Goal: Check status: Check status

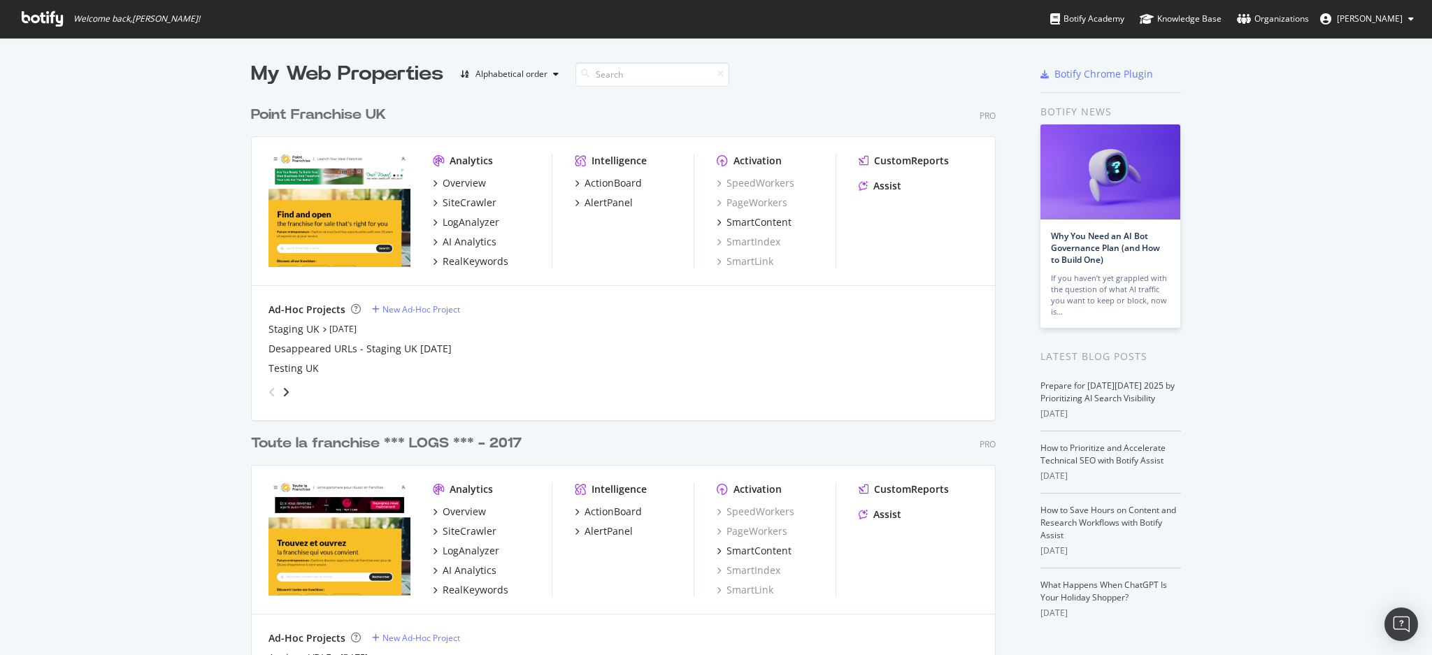
scroll to position [641, 1403]
click at [468, 531] on div "SiteCrawler" at bounding box center [470, 531] width 54 height 14
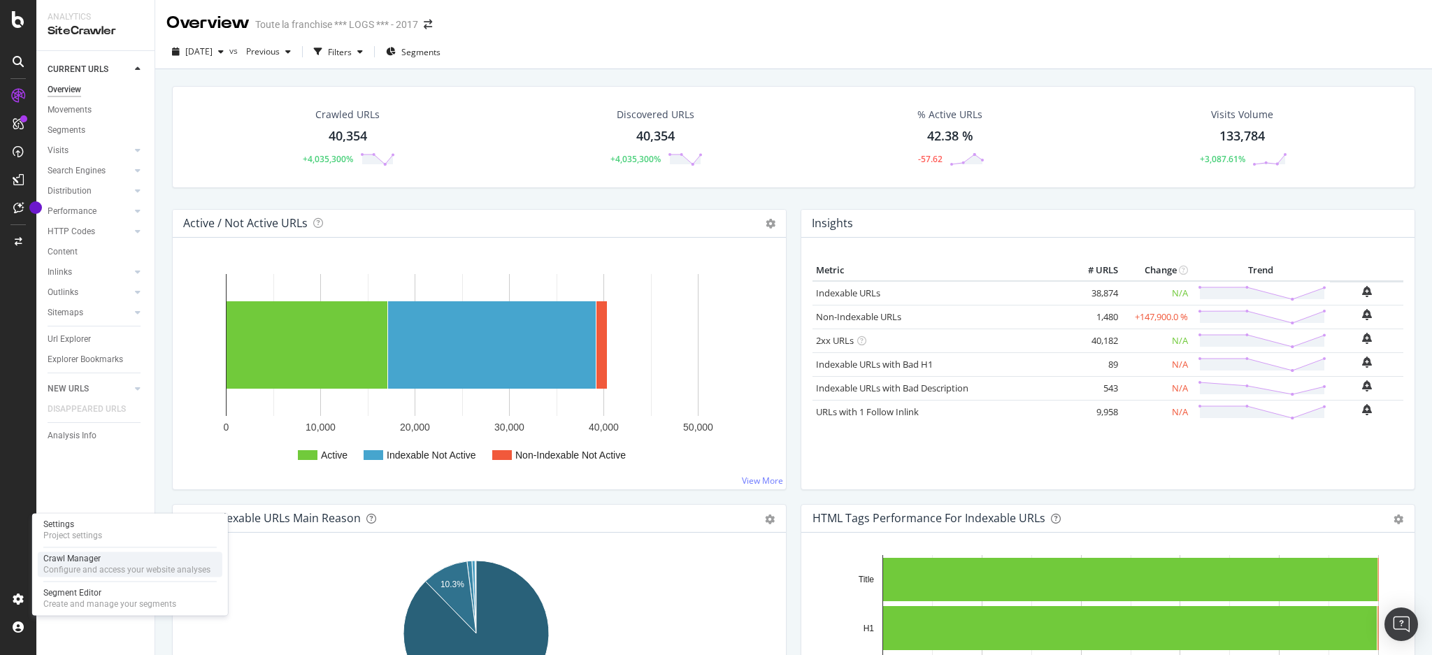
click at [67, 567] on div "Configure and access your website analyses" at bounding box center [126, 569] width 167 height 11
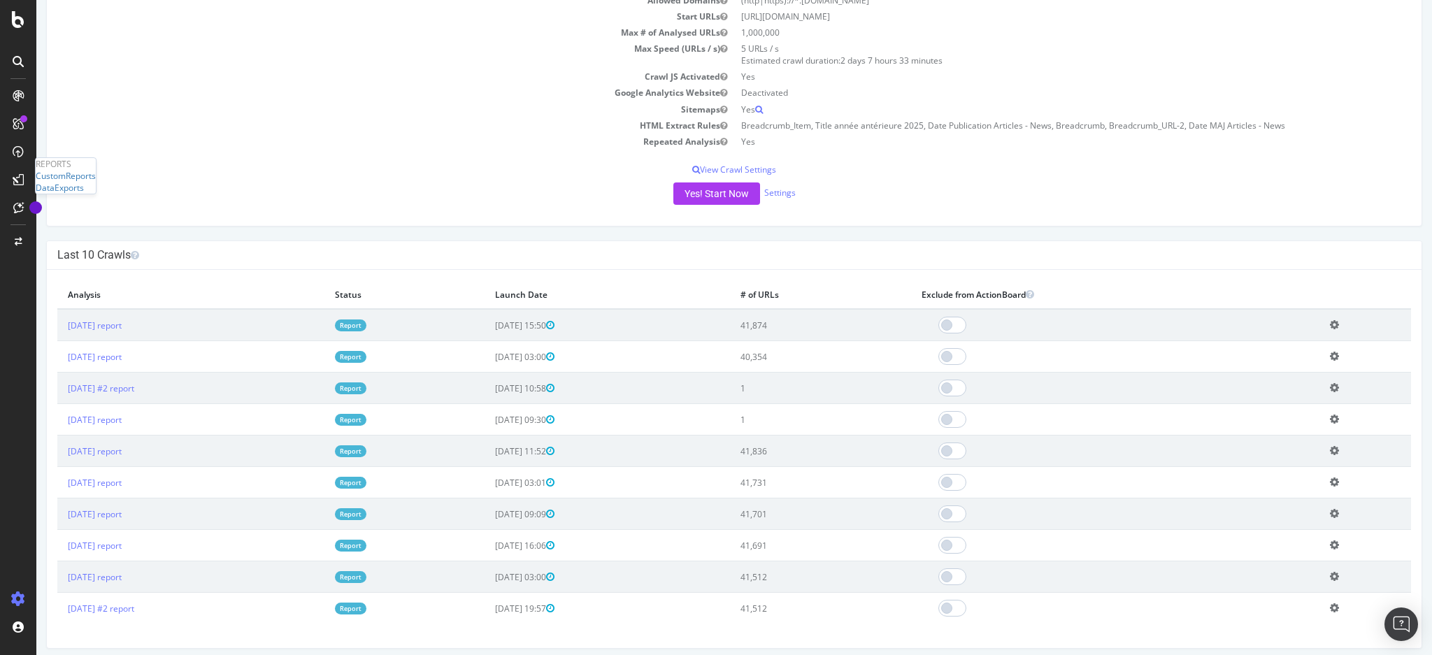
scroll to position [186, 0]
click at [122, 320] on link "[DATE] report" at bounding box center [95, 323] width 54 height 12
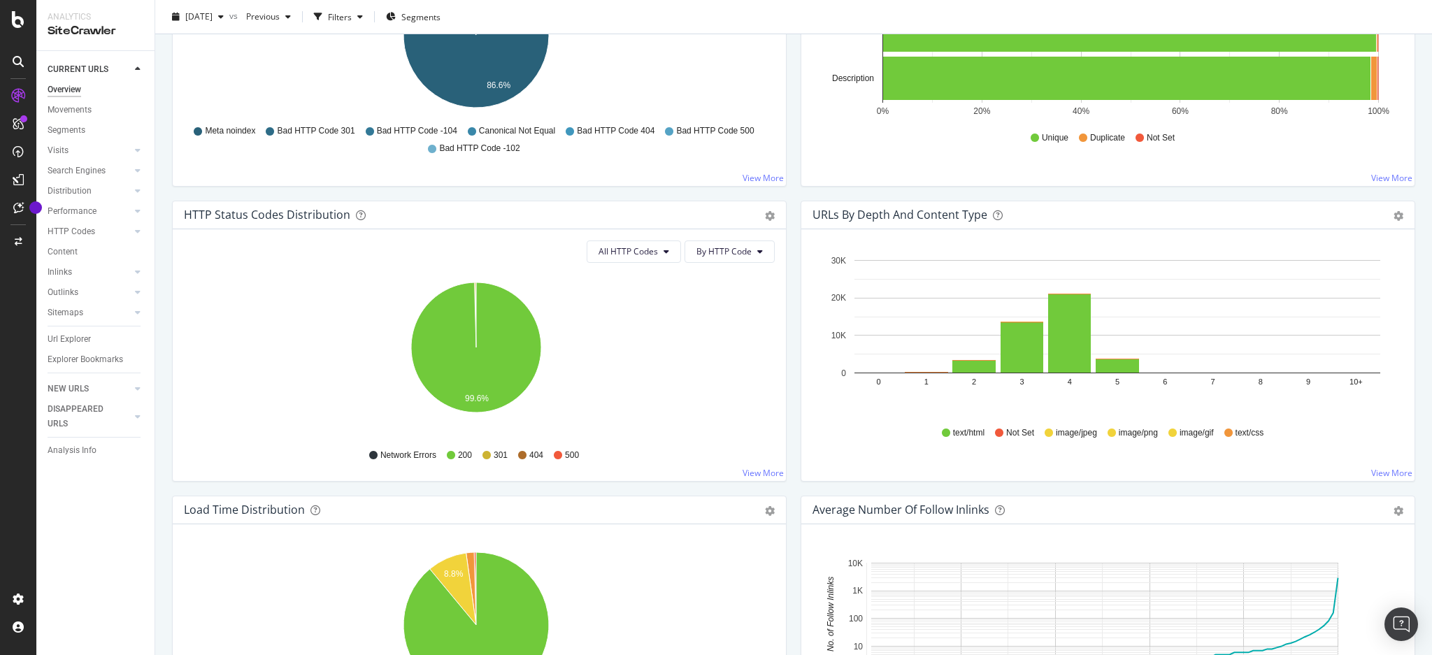
scroll to position [280, 0]
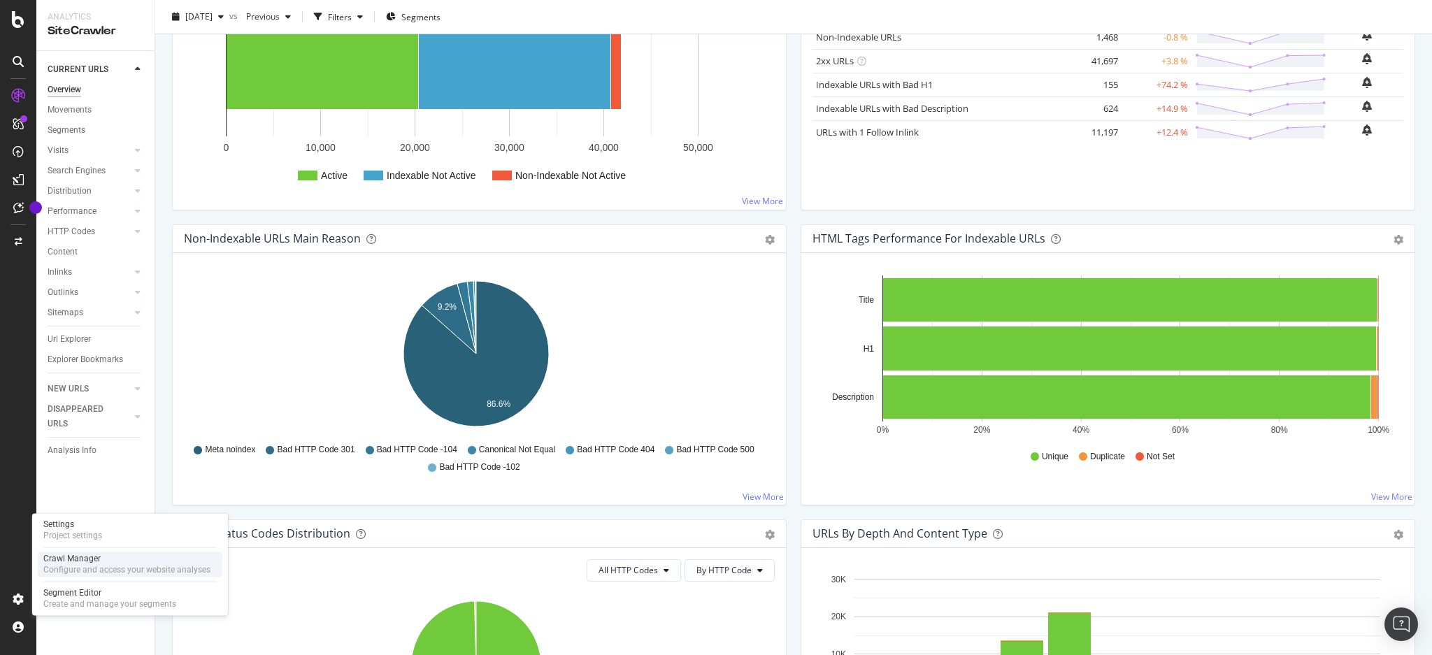
click at [104, 562] on div "Crawl Manager" at bounding box center [126, 558] width 167 height 11
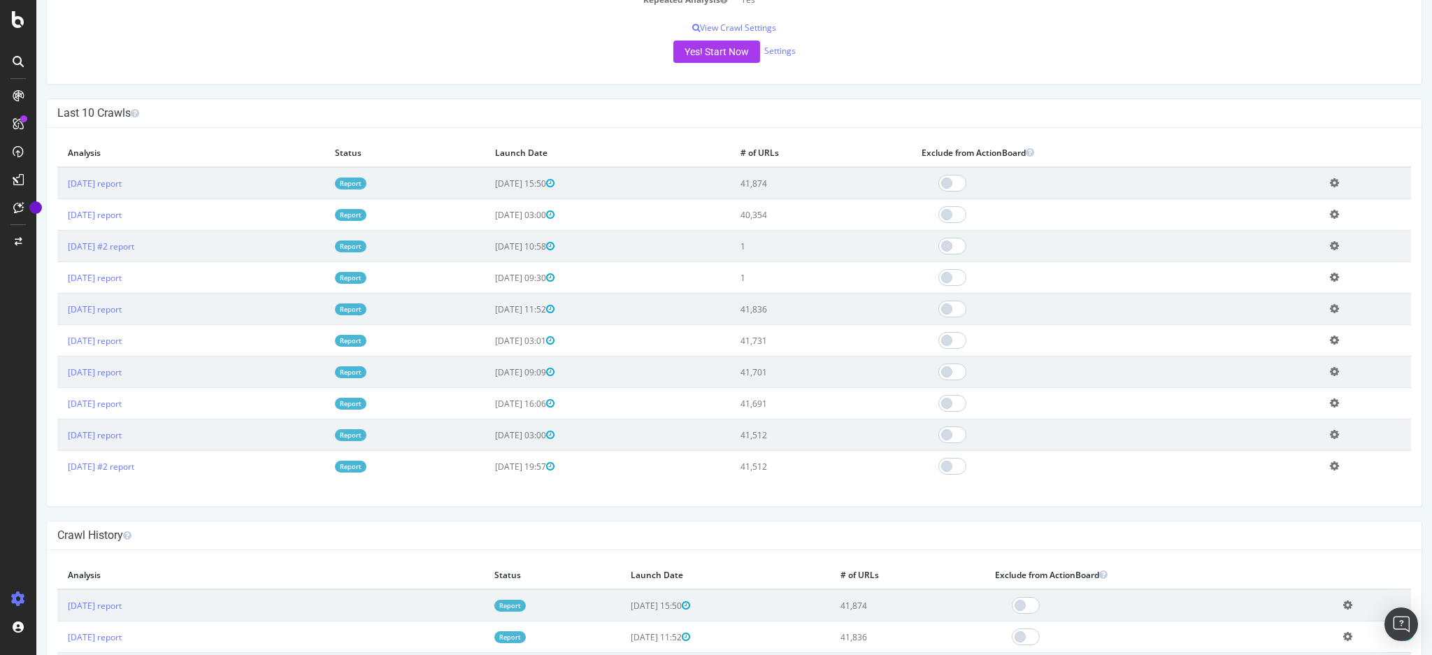
scroll to position [93, 0]
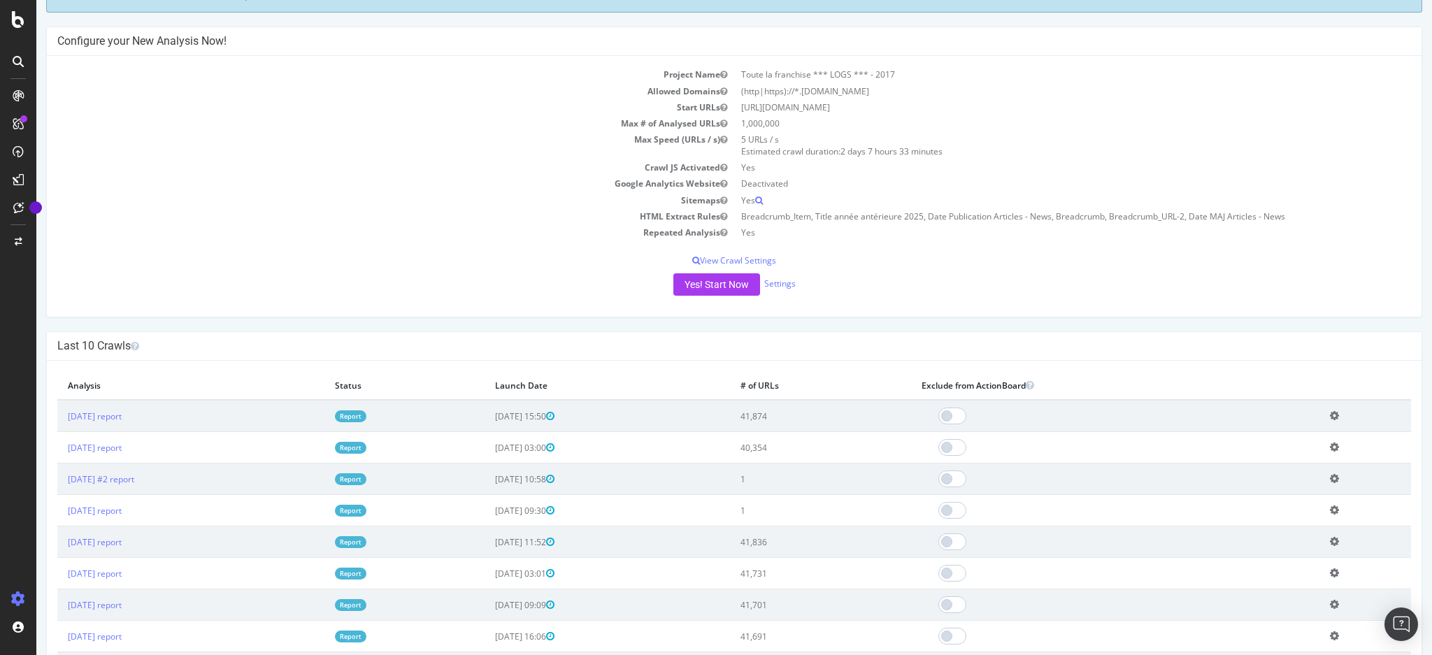
click at [528, 222] on td "HTML Extract Rules" at bounding box center [395, 216] width 677 height 16
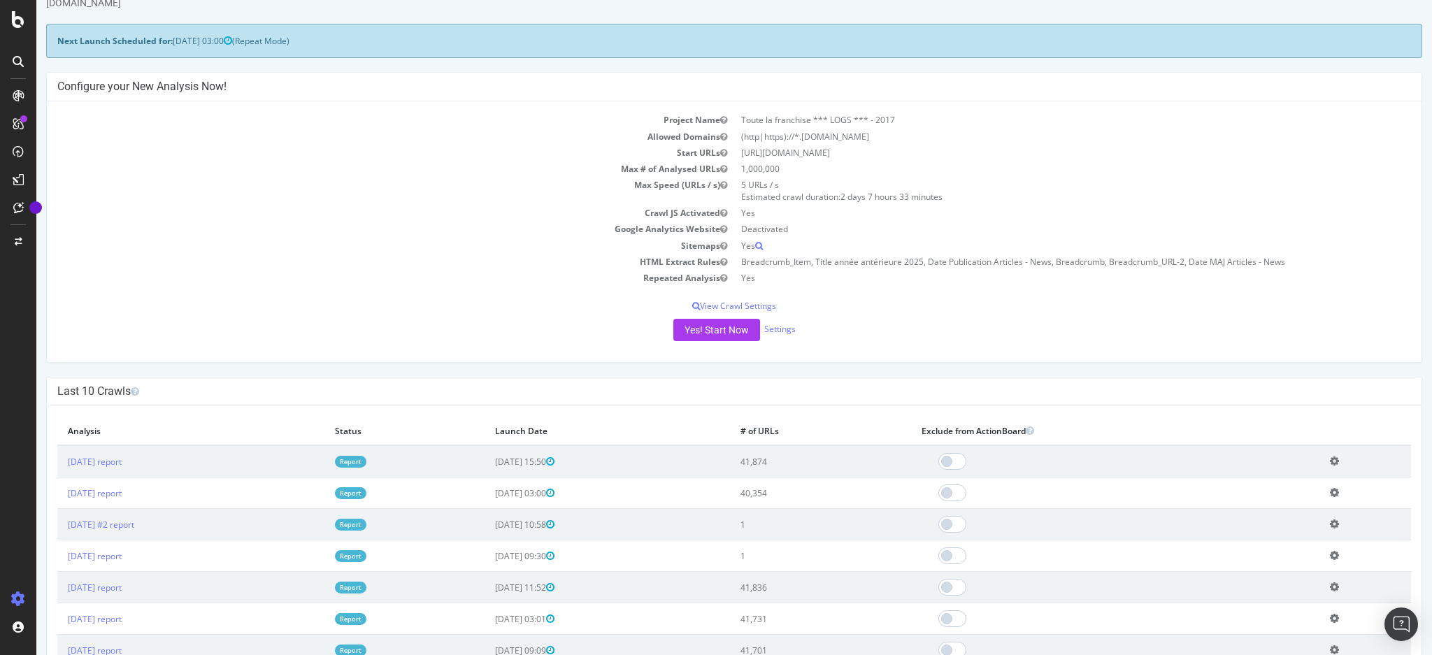
scroll to position [0, 0]
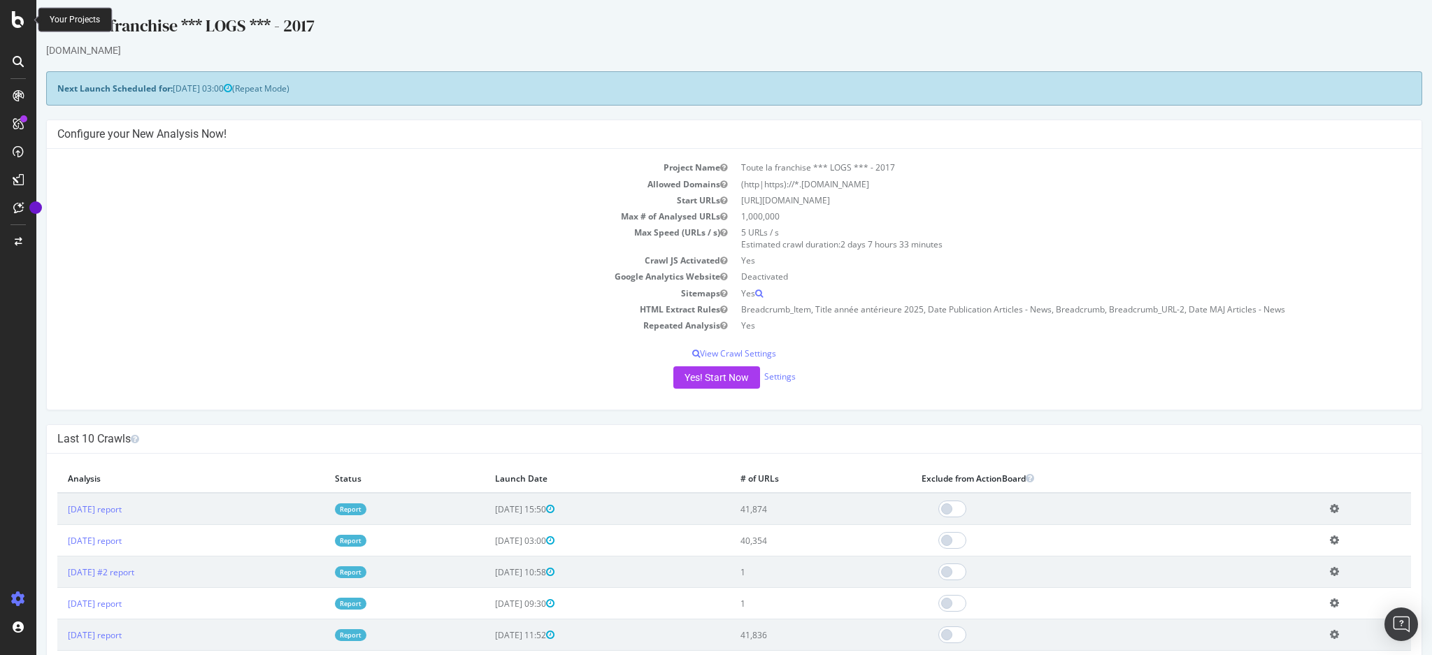
click at [20, 14] on icon at bounding box center [18, 19] width 13 height 17
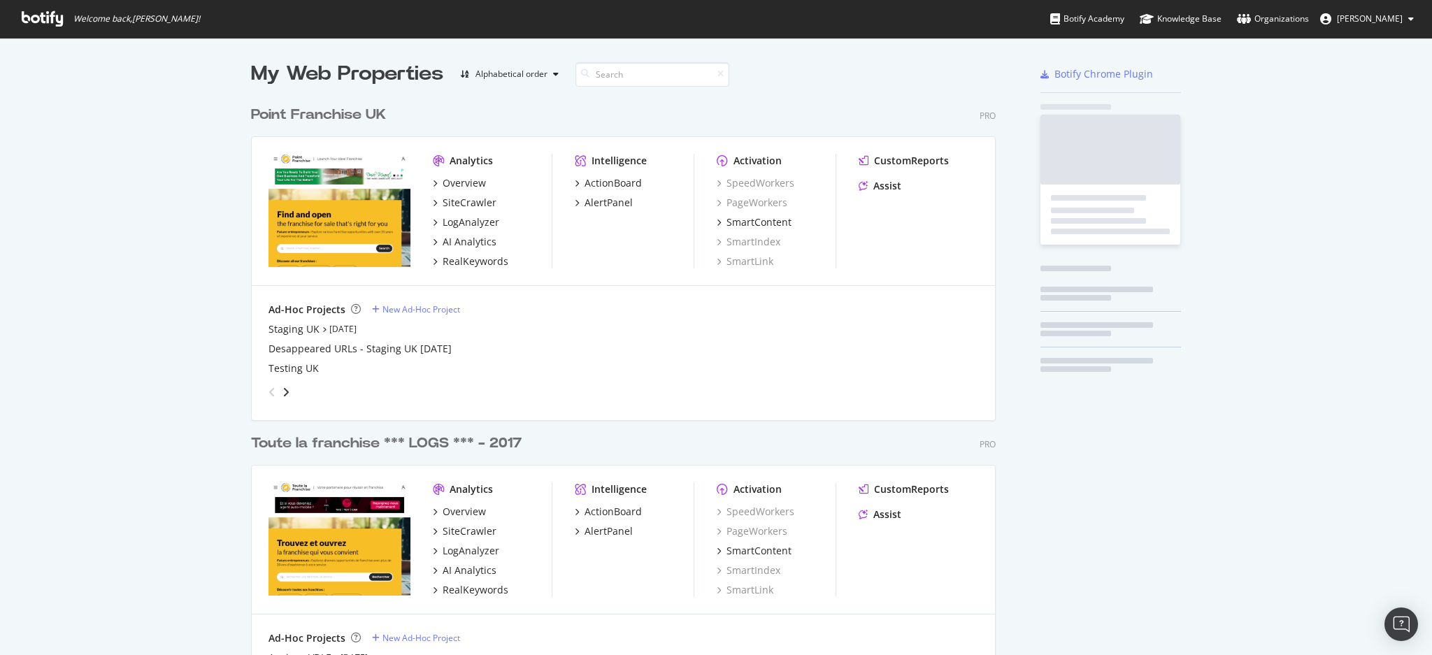
scroll to position [641, 1403]
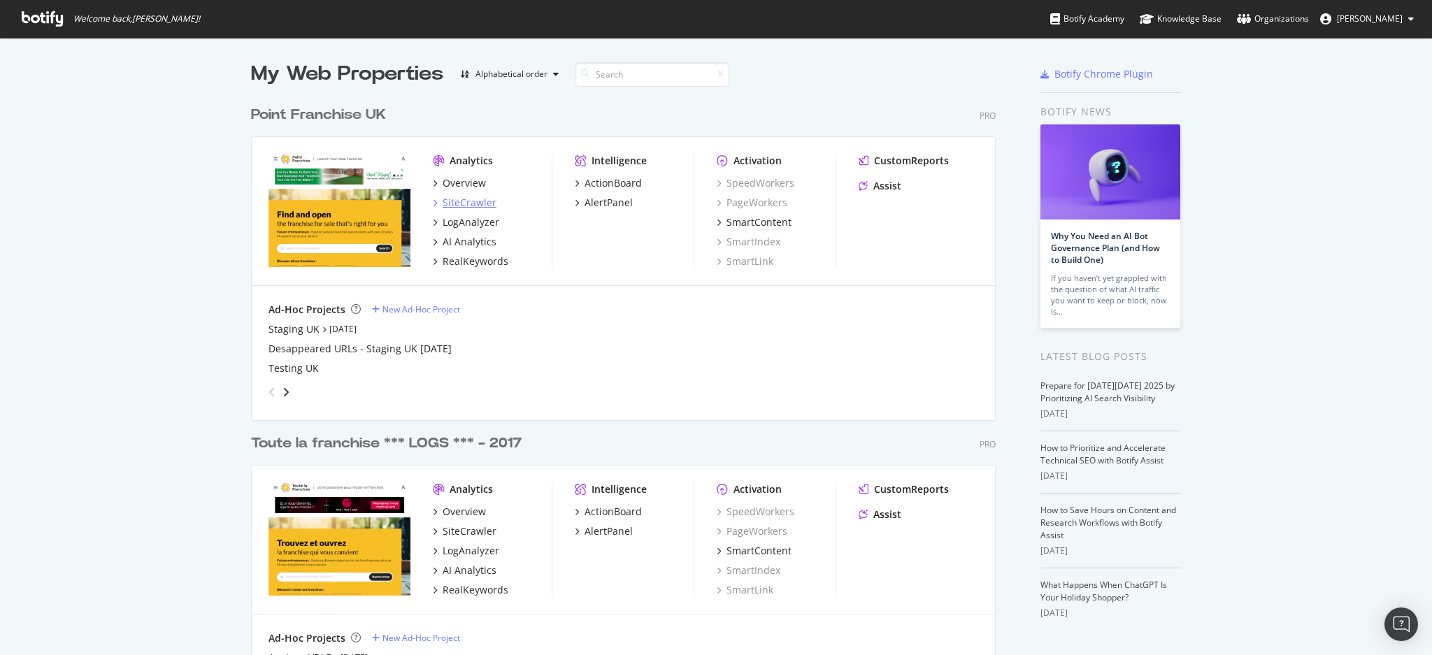
click at [475, 198] on div "SiteCrawler" at bounding box center [470, 203] width 54 height 14
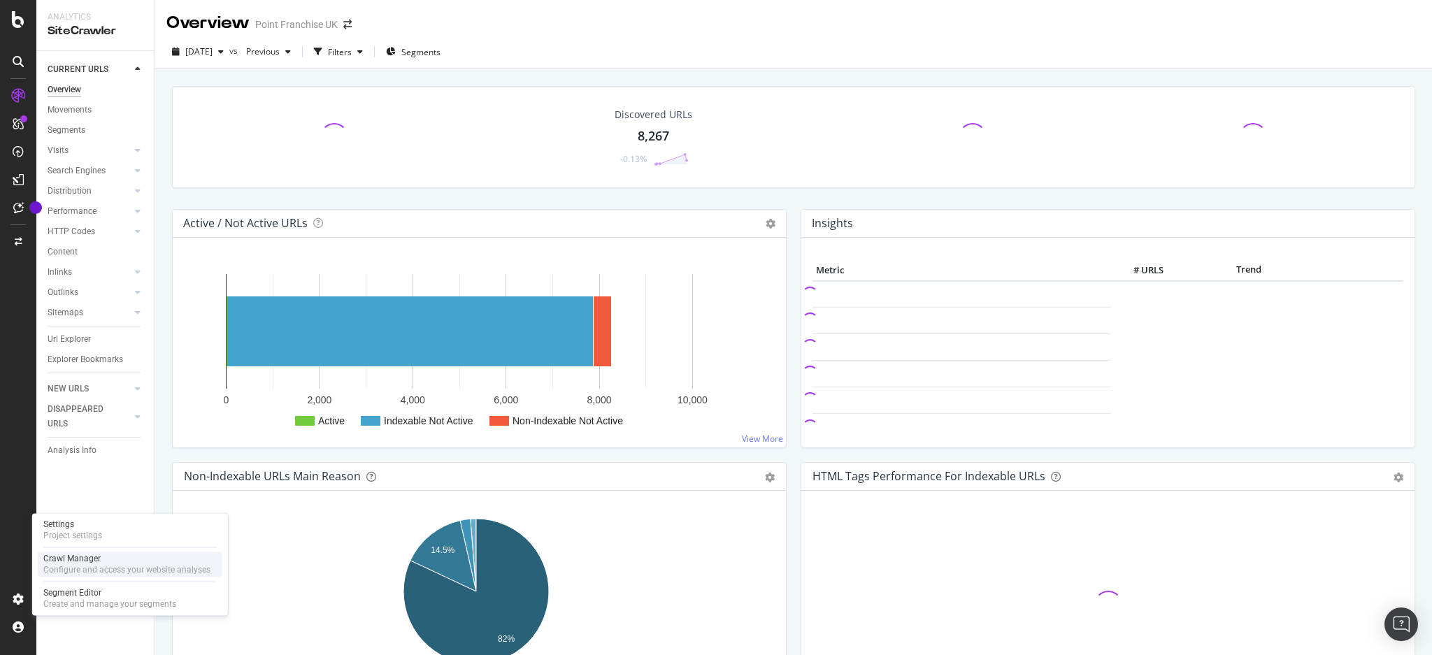
click at [71, 564] on div "Configure and access your website analyses" at bounding box center [126, 569] width 167 height 11
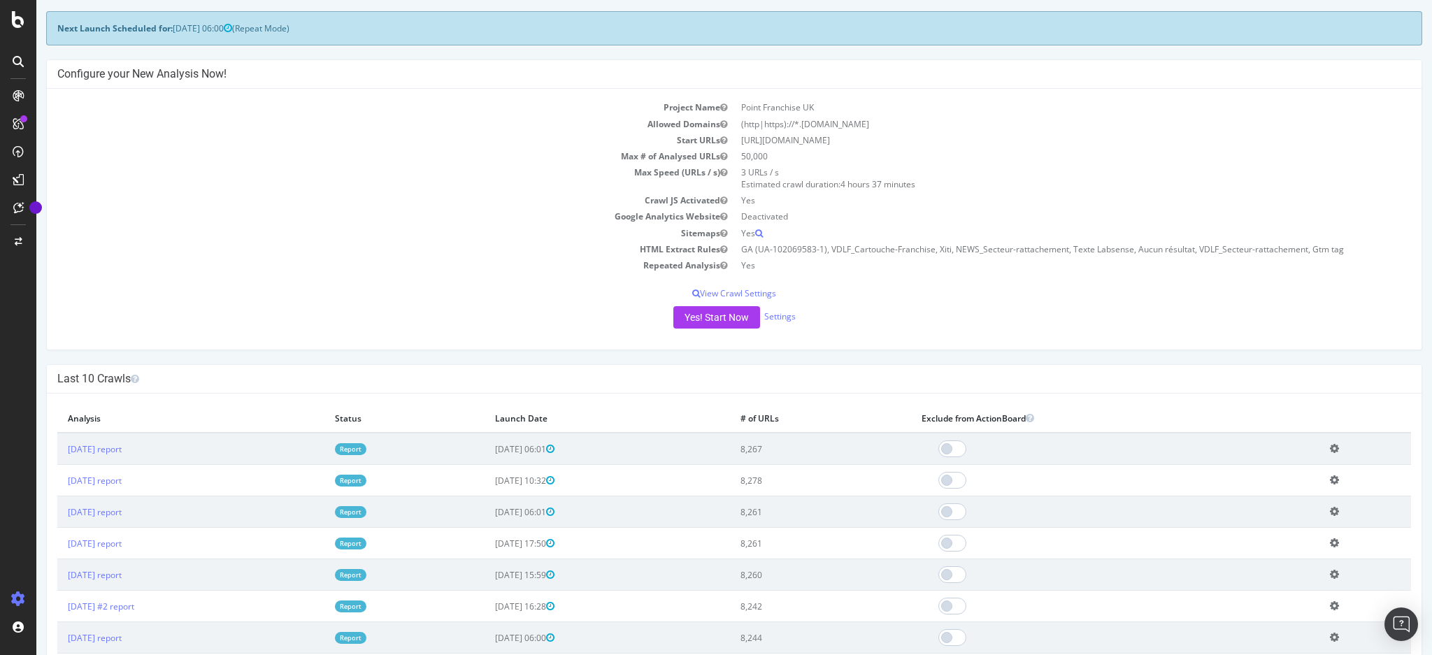
scroll to position [93, 0]
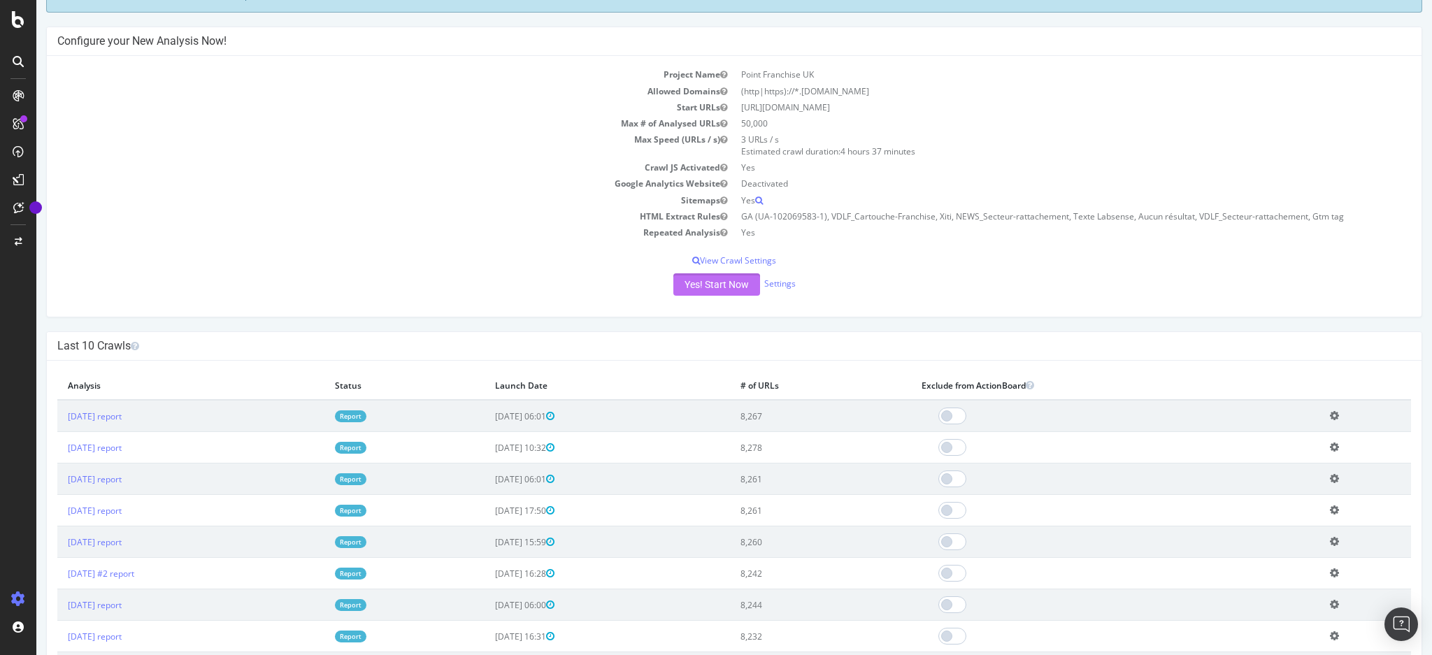
click at [700, 284] on button "Yes! Start Now" at bounding box center [716, 284] width 87 height 22
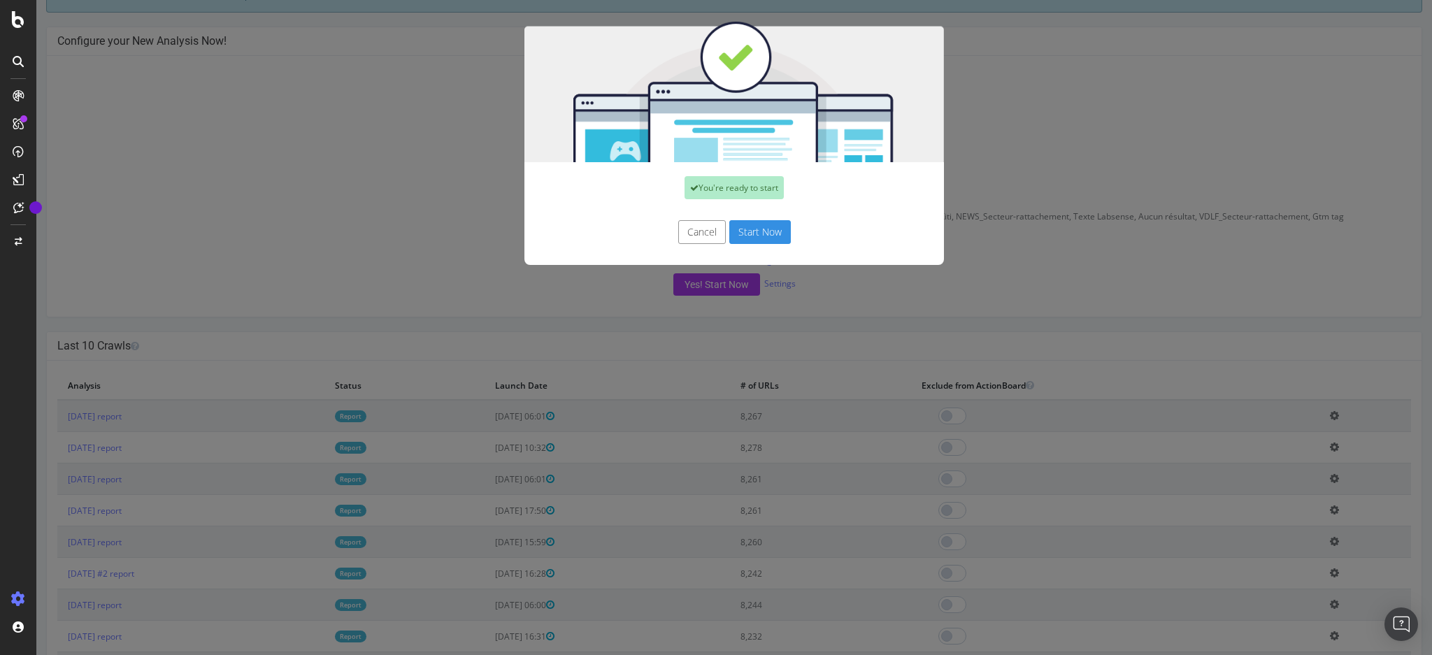
click at [743, 229] on button "Start Now" at bounding box center [760, 232] width 62 height 24
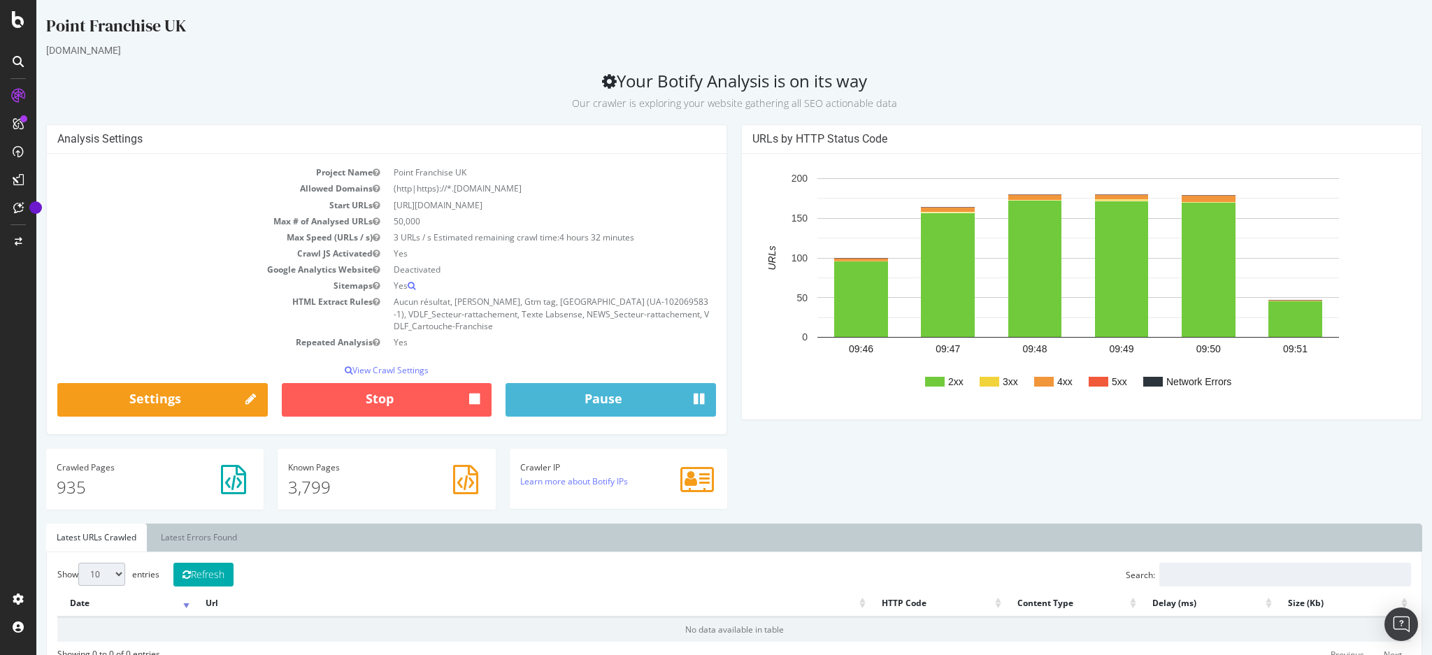
click at [734, 148] on div "URLs by HTTP Status Code 2xx 3xx 4xx 5xx Network Errors 09:46 09:47 09:48 09:49…" at bounding box center [1081, 279] width 695 height 310
click at [194, 524] on link "Latest Errors Found" at bounding box center [198, 538] width 97 height 28
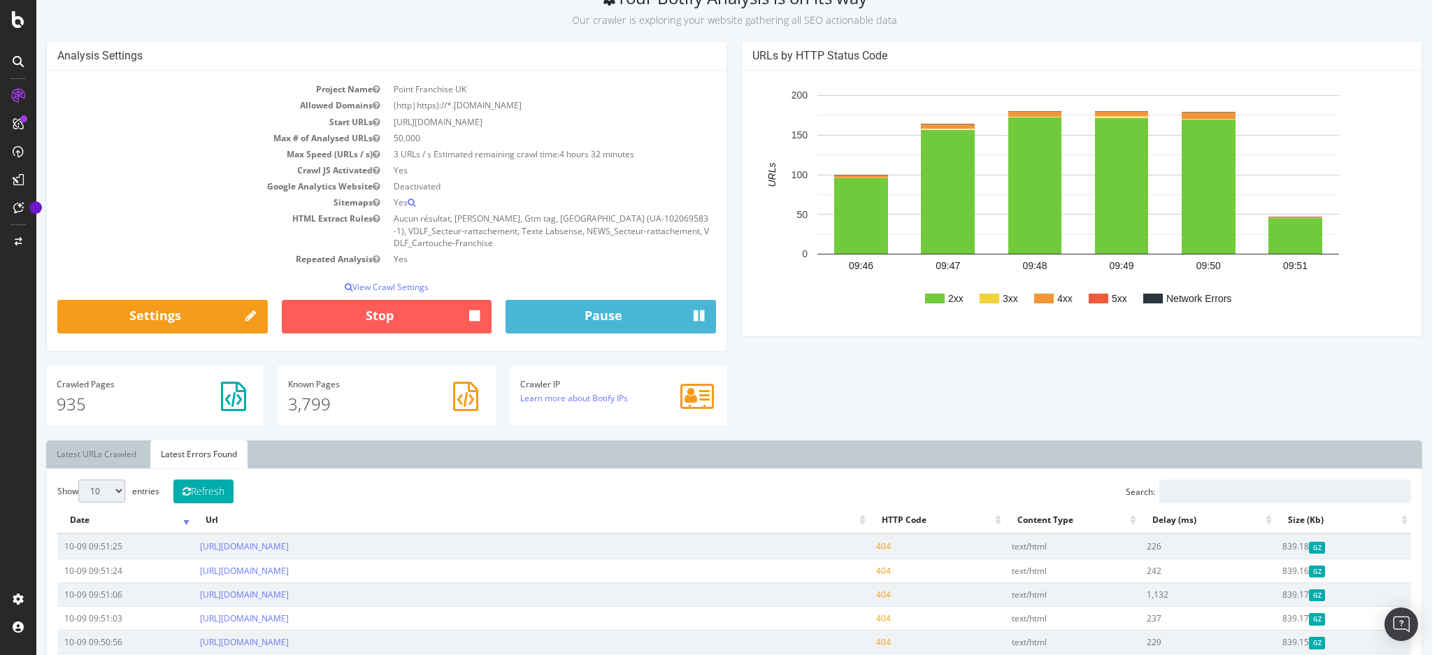
scroll to position [280, 0]
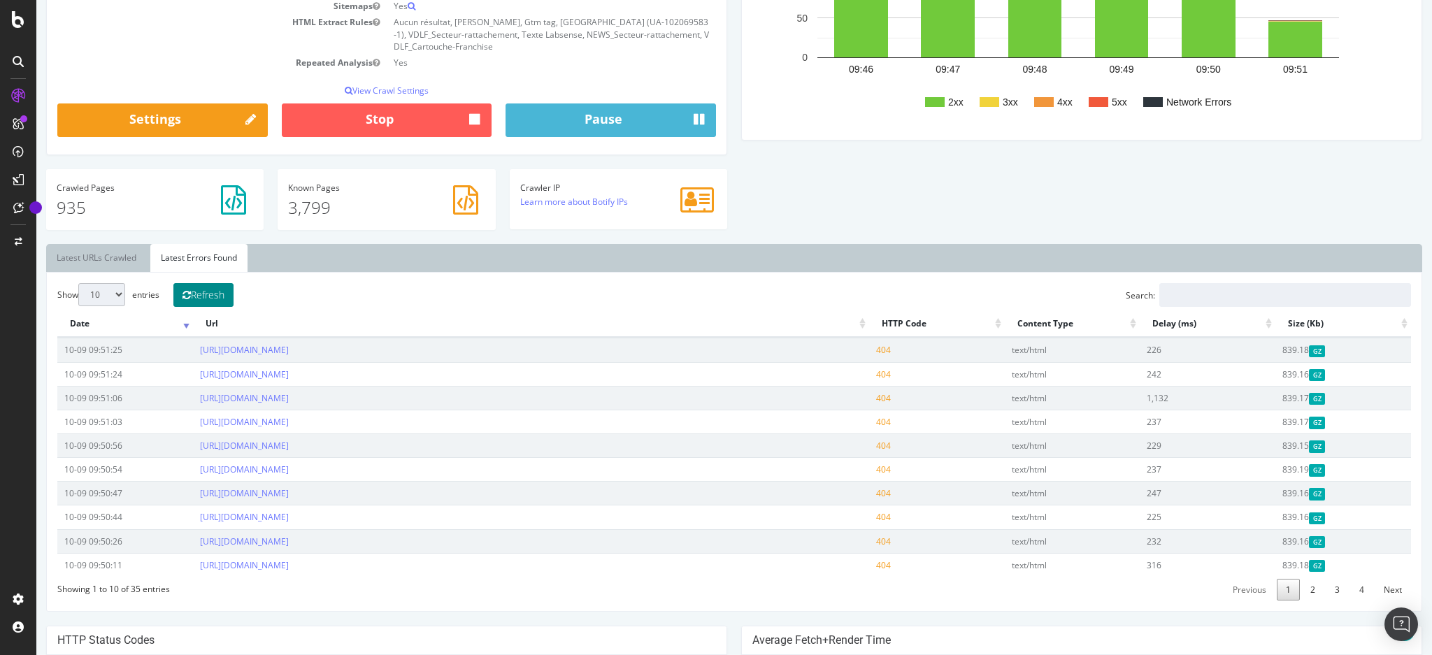
click at [226, 283] on button "Refresh" at bounding box center [203, 295] width 60 height 24
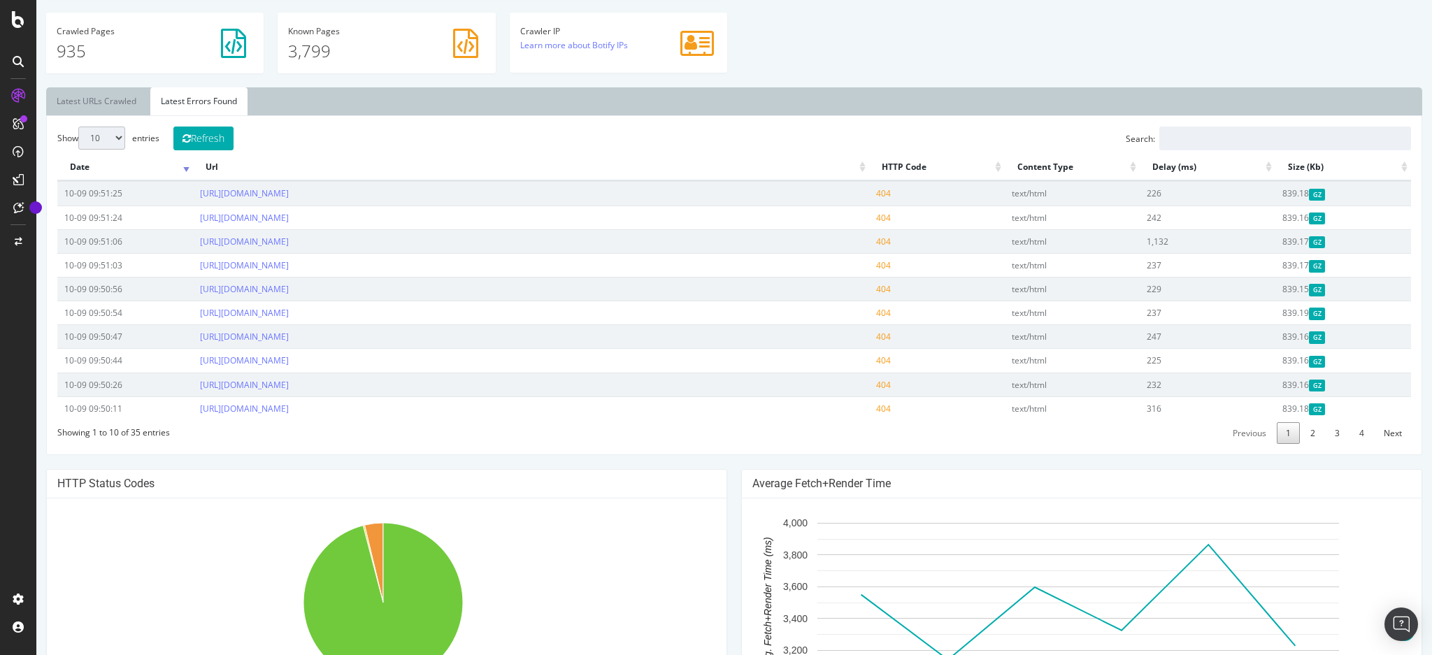
scroll to position [392, 0]
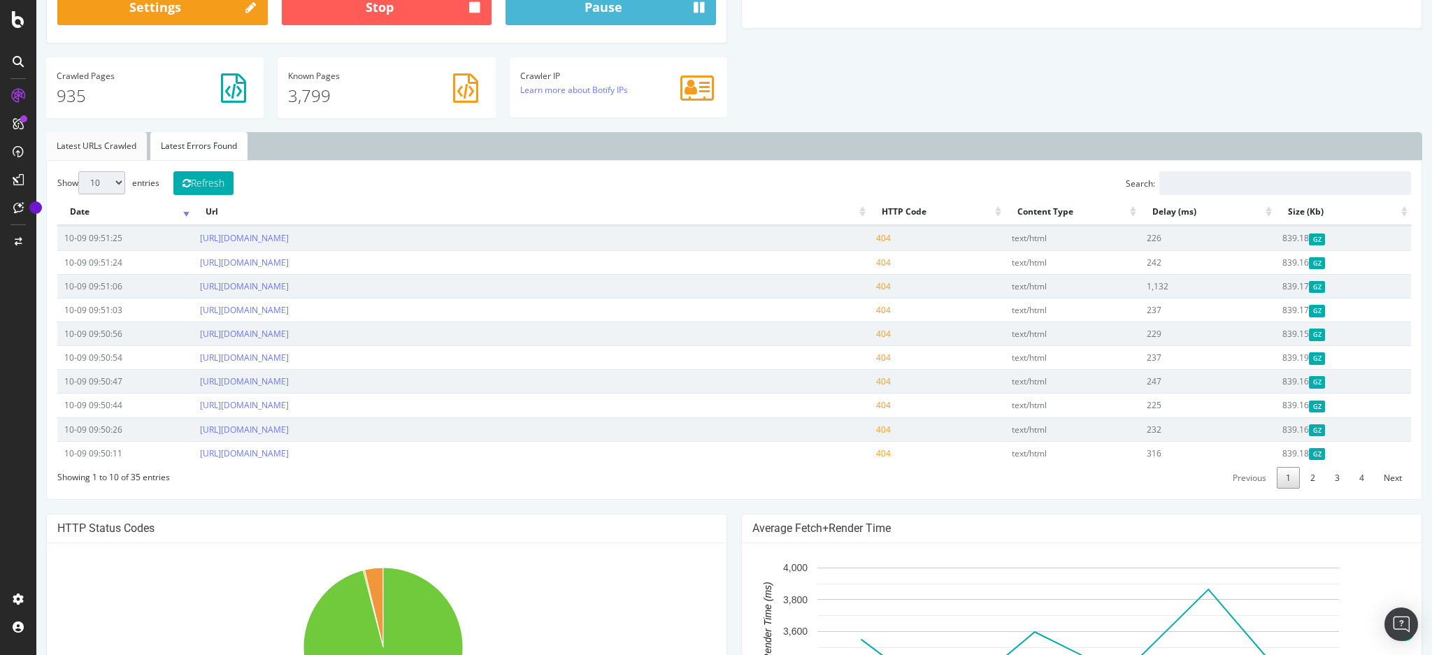
click at [83, 132] on link "Latest URLs Crawled" at bounding box center [96, 146] width 101 height 28
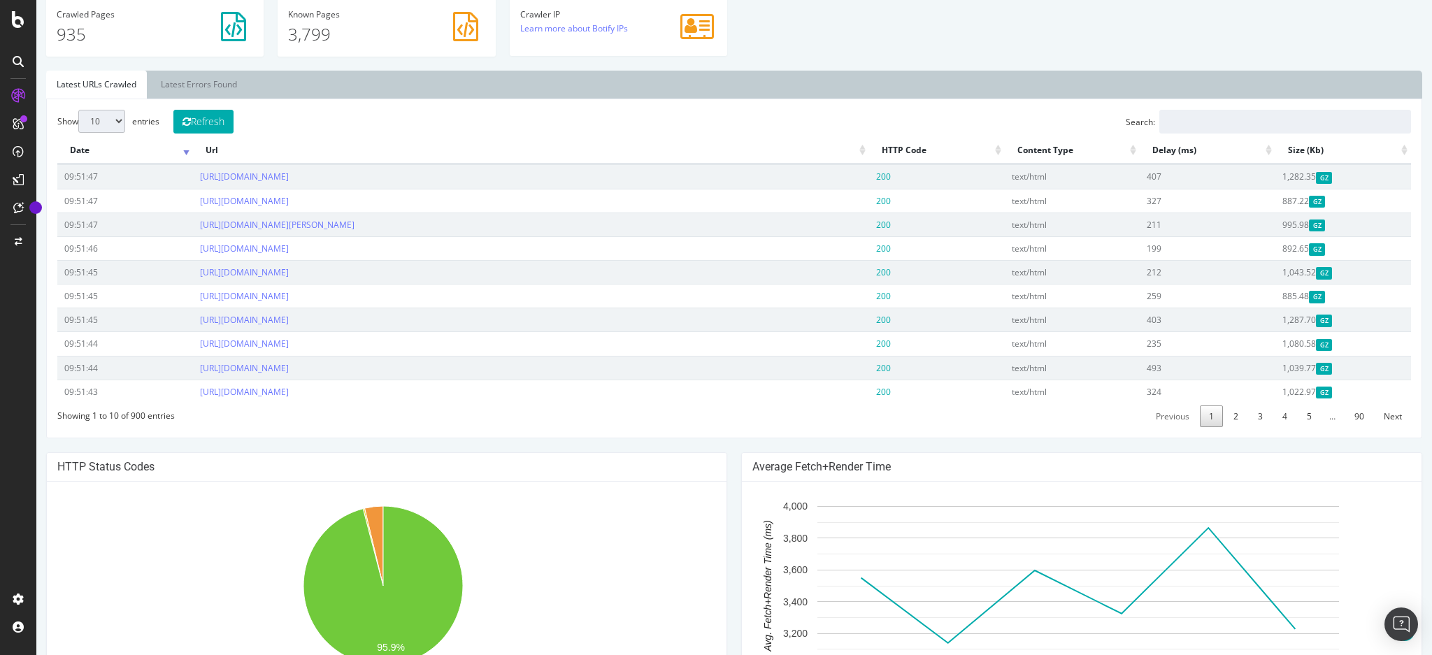
scroll to position [298, 0]
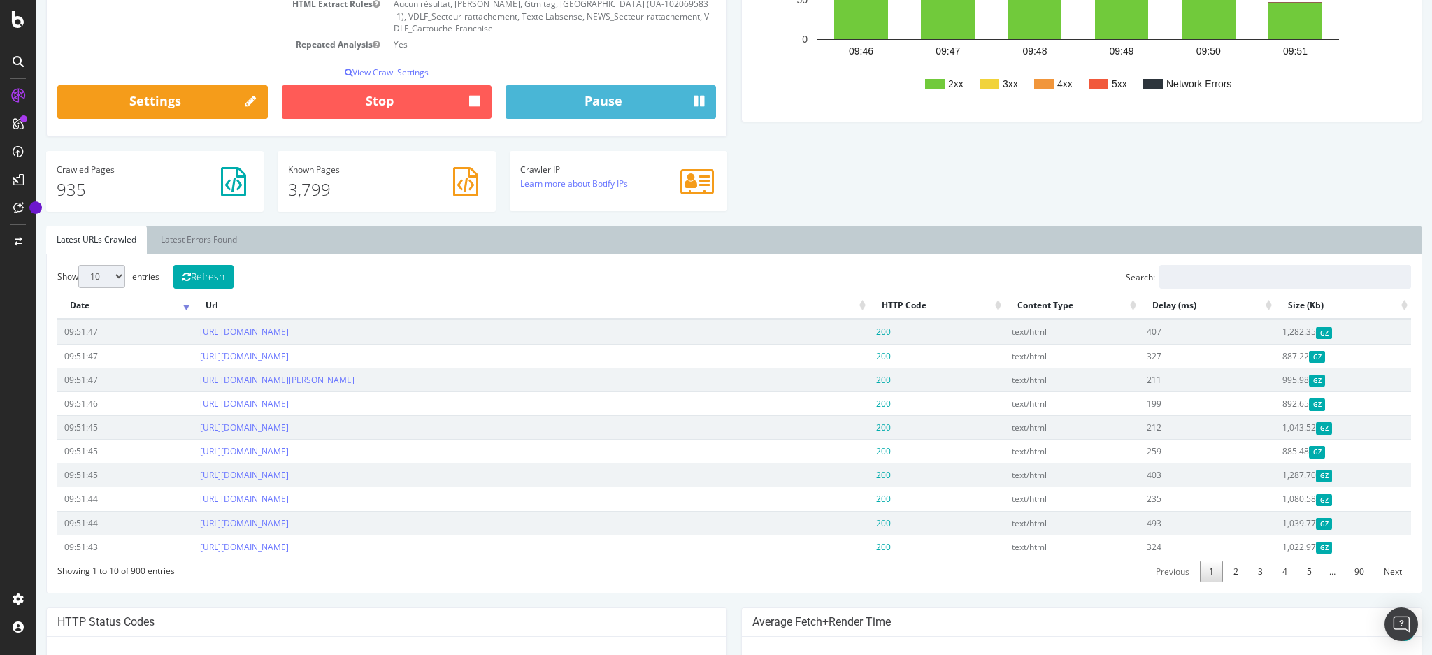
click at [1161, 294] on th "Delay (ms)" at bounding box center [1208, 305] width 136 height 27
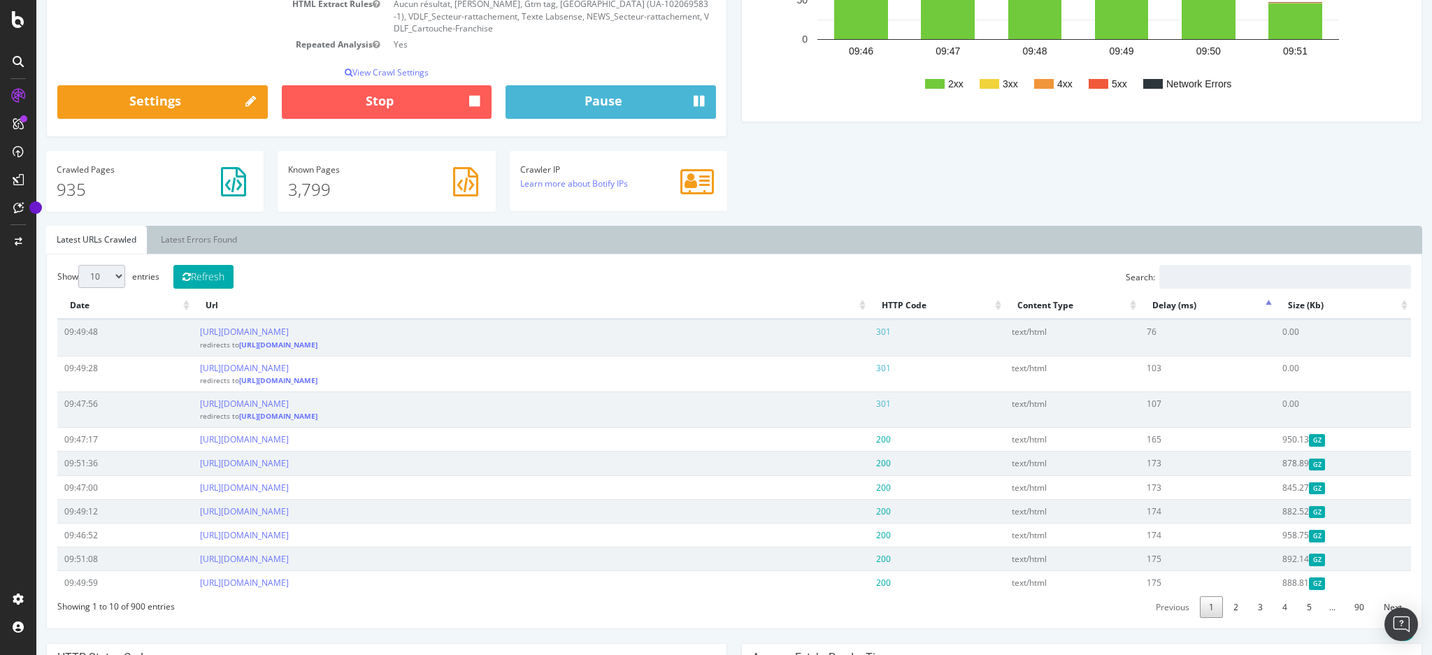
click at [1159, 292] on th "Delay (ms)" at bounding box center [1208, 305] width 136 height 27
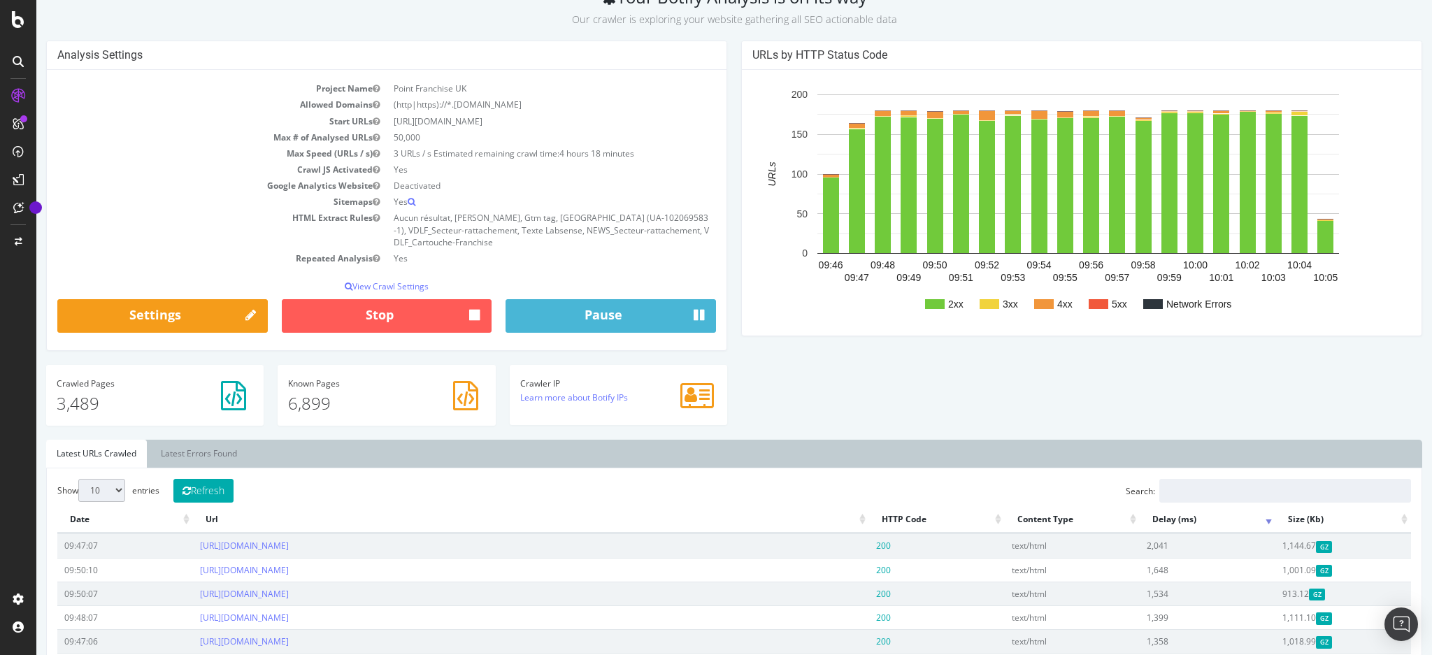
scroll to position [0, 0]
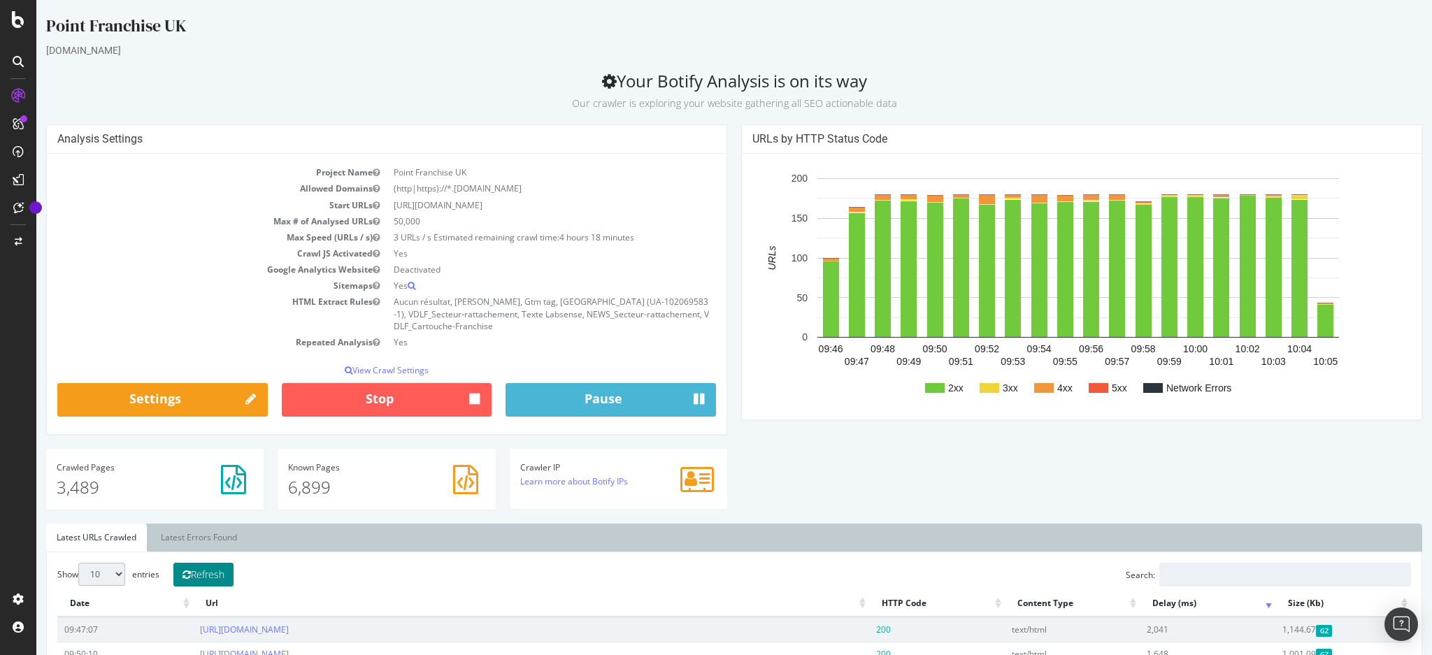
click at [217, 568] on button "Refresh" at bounding box center [203, 575] width 60 height 24
click at [19, 16] on icon at bounding box center [18, 19] width 13 height 17
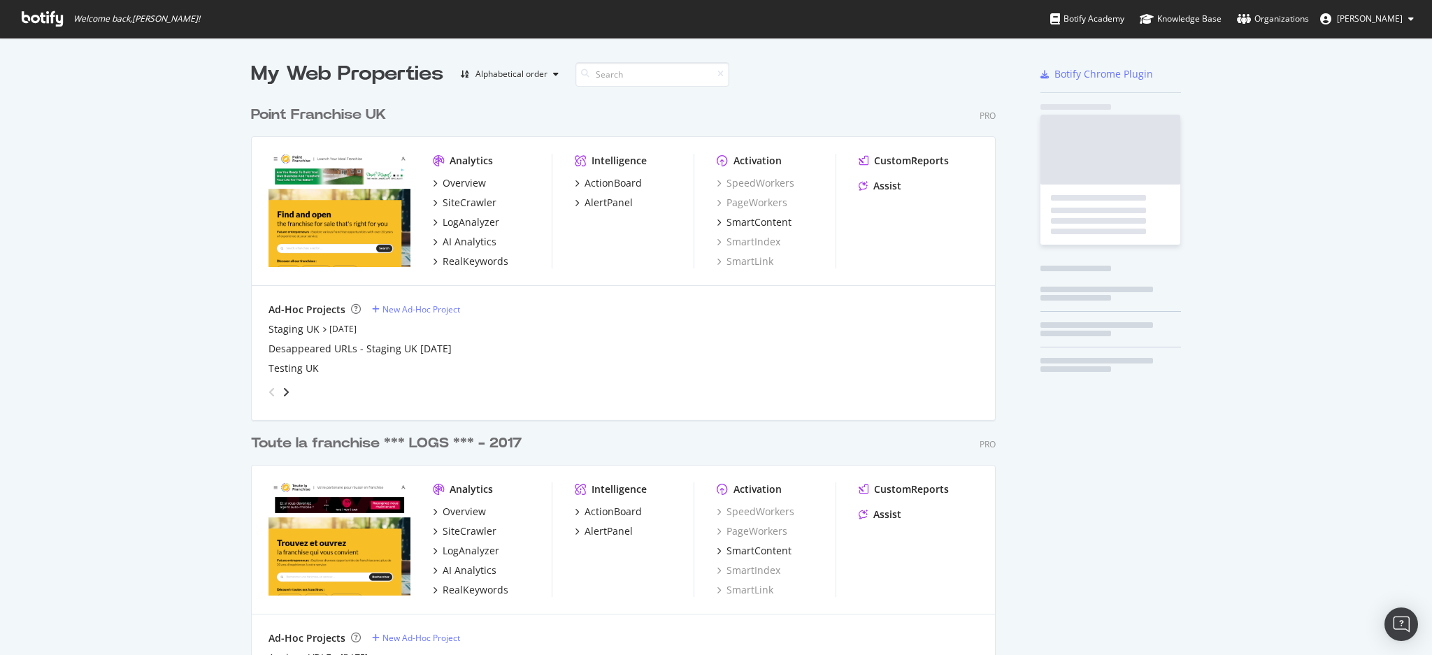
scroll to position [641, 1403]
click at [14, 15] on span "Welcome back, [PERSON_NAME] !" at bounding box center [110, 19] width 201 height 38
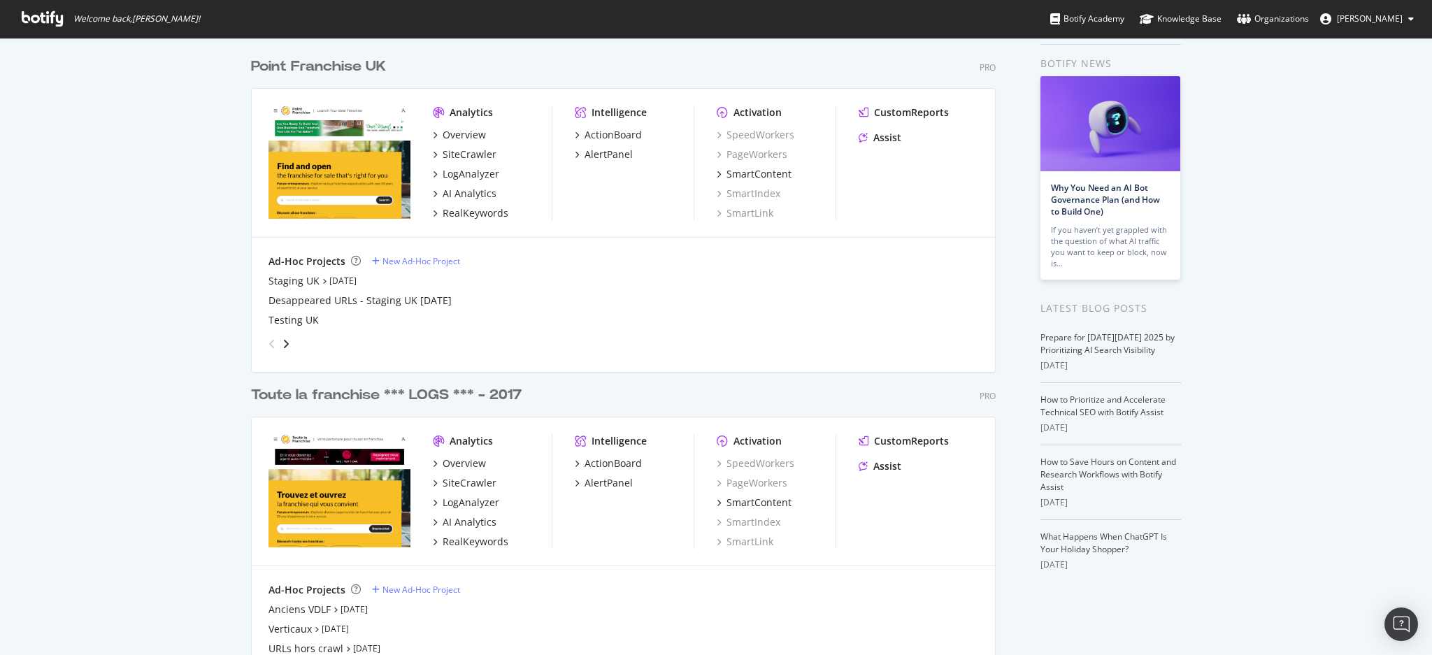
scroll to position [112, 0]
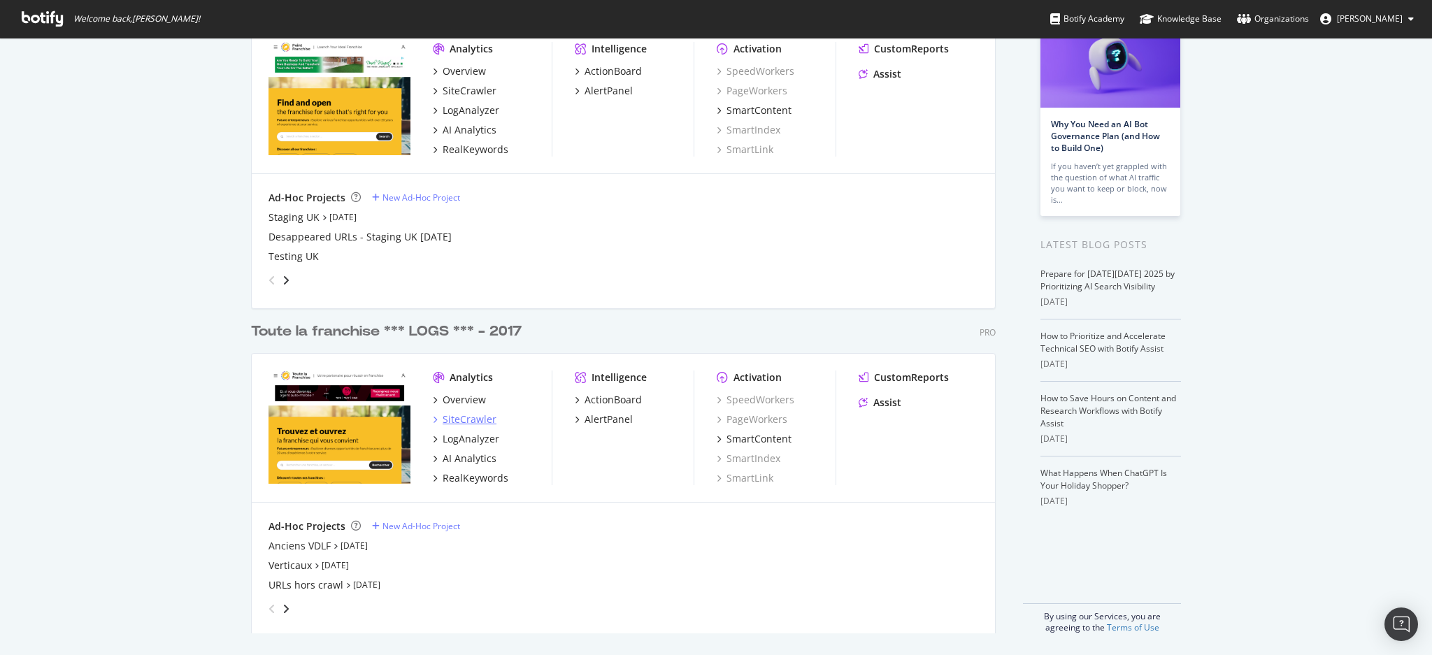
click at [459, 424] on div "SiteCrawler" at bounding box center [470, 420] width 54 height 14
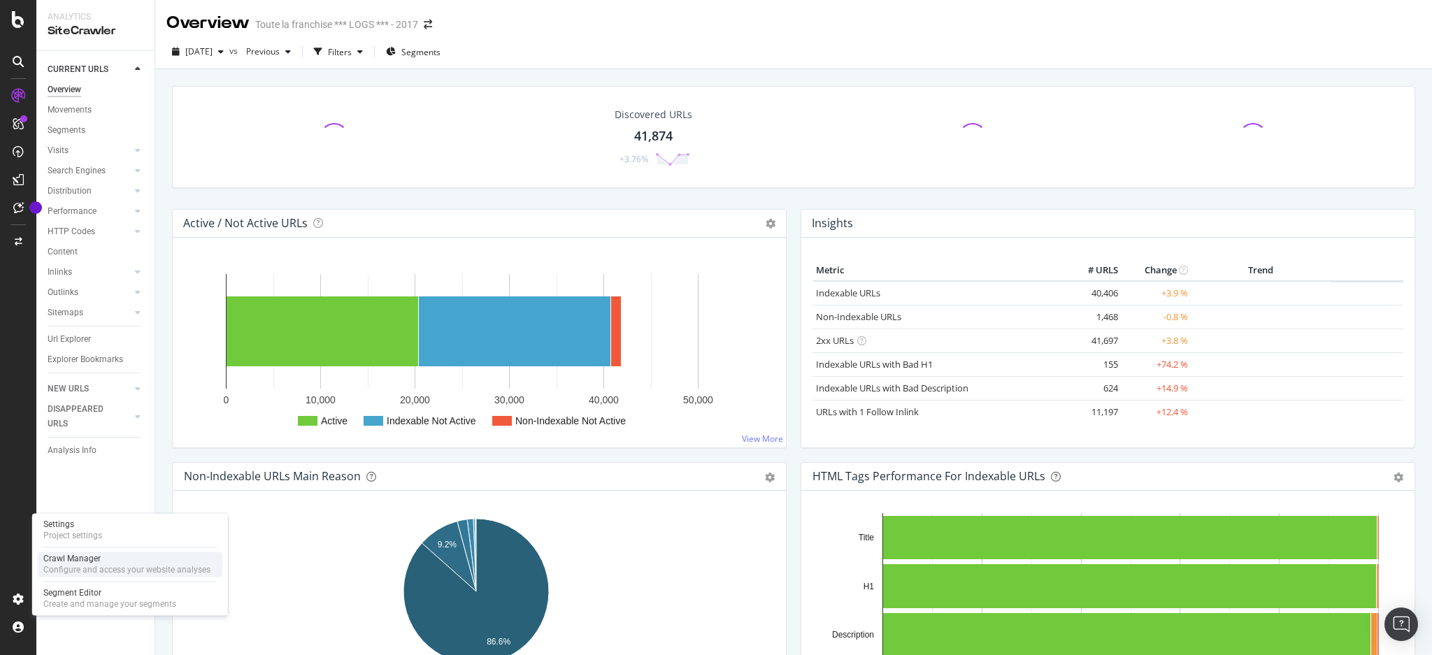
click at [67, 565] on div "Configure and access your website analyses" at bounding box center [126, 569] width 167 height 11
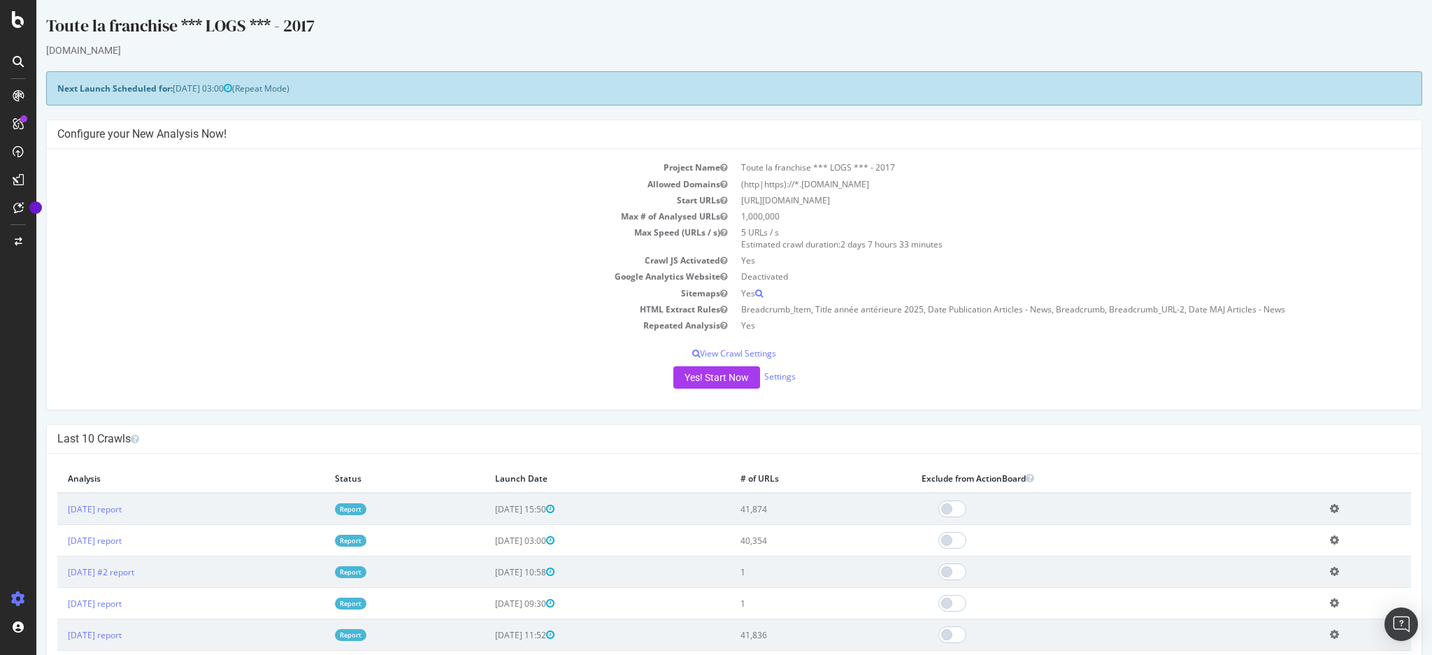
scroll to position [93, 0]
